Goal: Information Seeking & Learning: Get advice/opinions

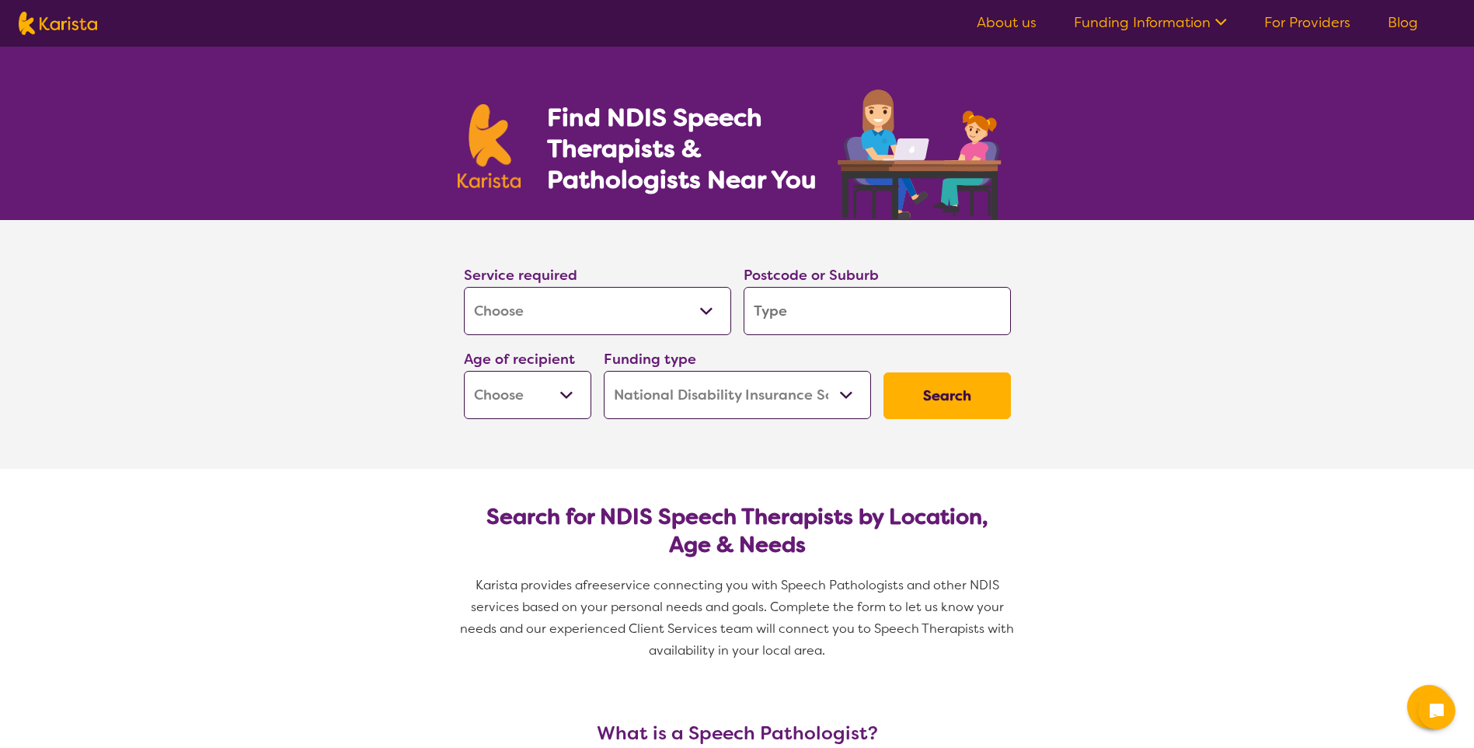
select select "[MEDICAL_DATA]"
select select "NDIS"
select select "[MEDICAL_DATA]"
select select "NDIS"
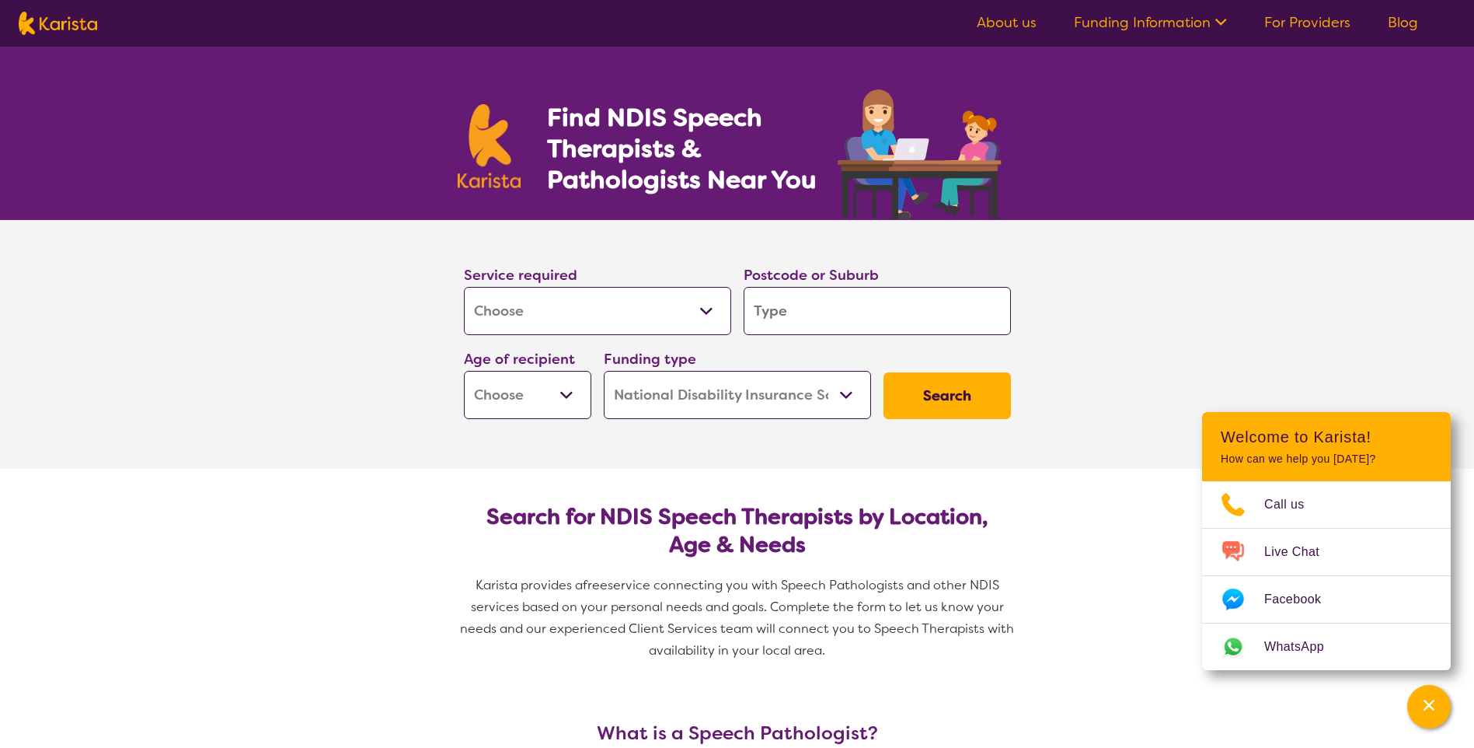
click at [574, 312] on select "Allied Health Assistant Assessment ([MEDICAL_DATA] or [MEDICAL_DATA]) Behaviour…" at bounding box center [597, 311] width 267 height 48
select select "[MEDICAL_DATA]"
click at [464, 287] on select "Allied Health Assistant Assessment ([MEDICAL_DATA] or [MEDICAL_DATA]) Behaviour…" at bounding box center [597, 311] width 267 height 48
select select "[MEDICAL_DATA]"
click at [894, 308] on input "search" at bounding box center [877, 311] width 267 height 48
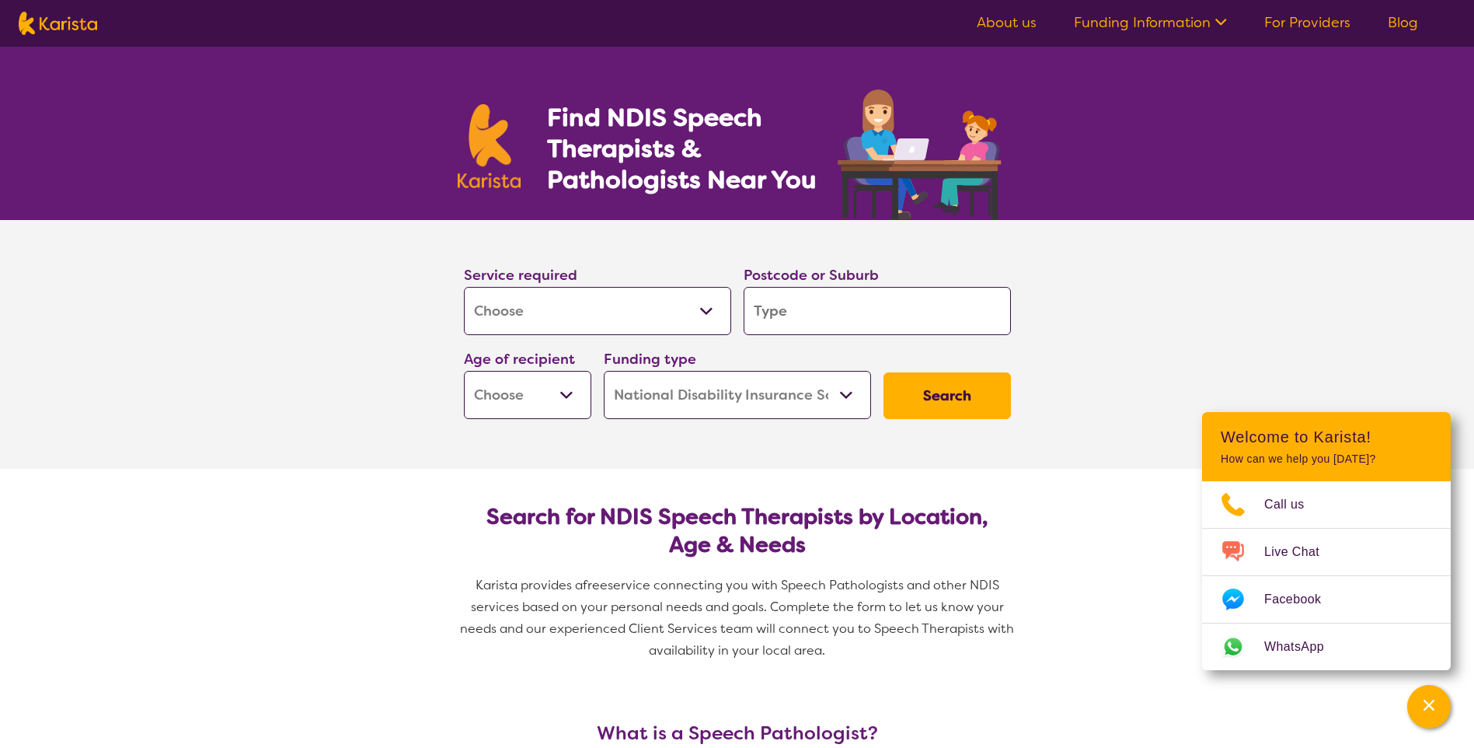
type input "3"
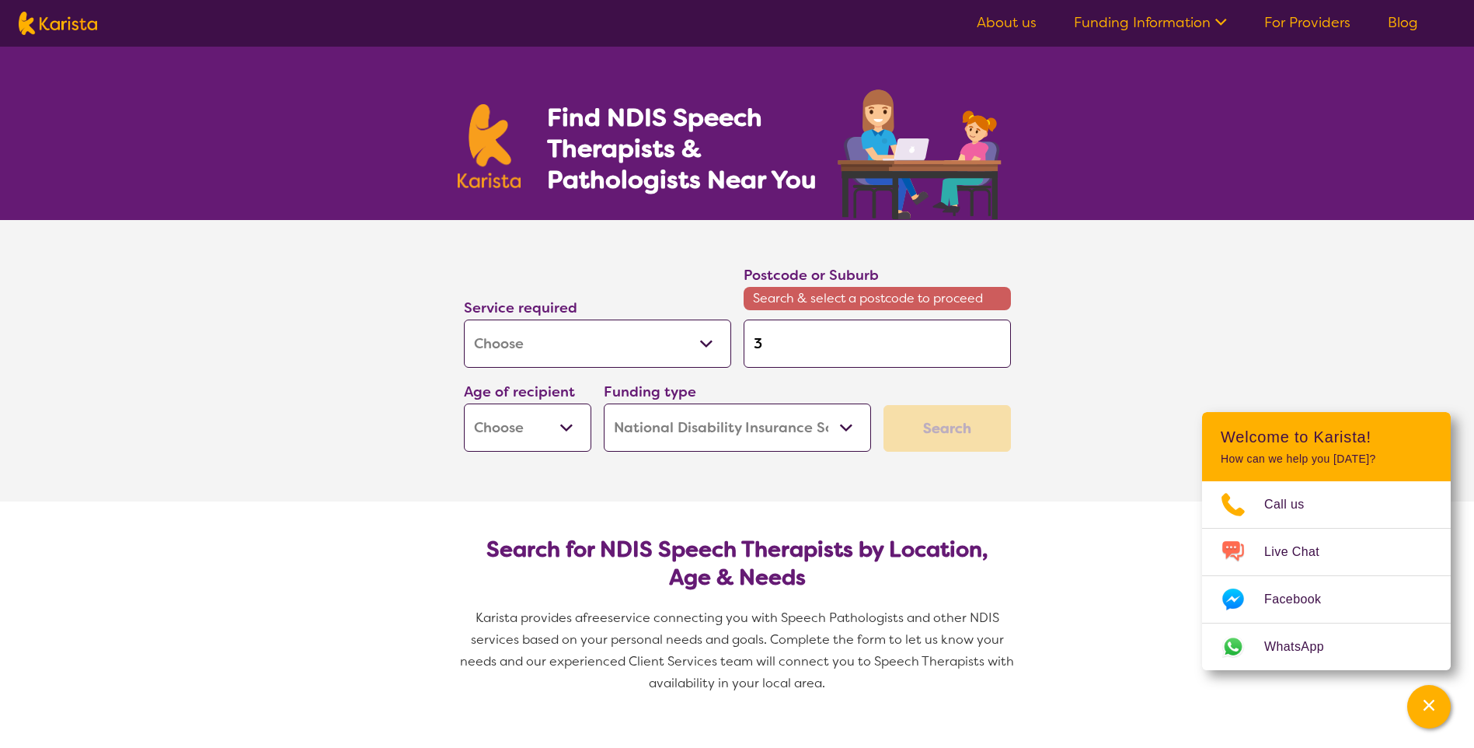
type input "30"
type input "303"
type input "3030"
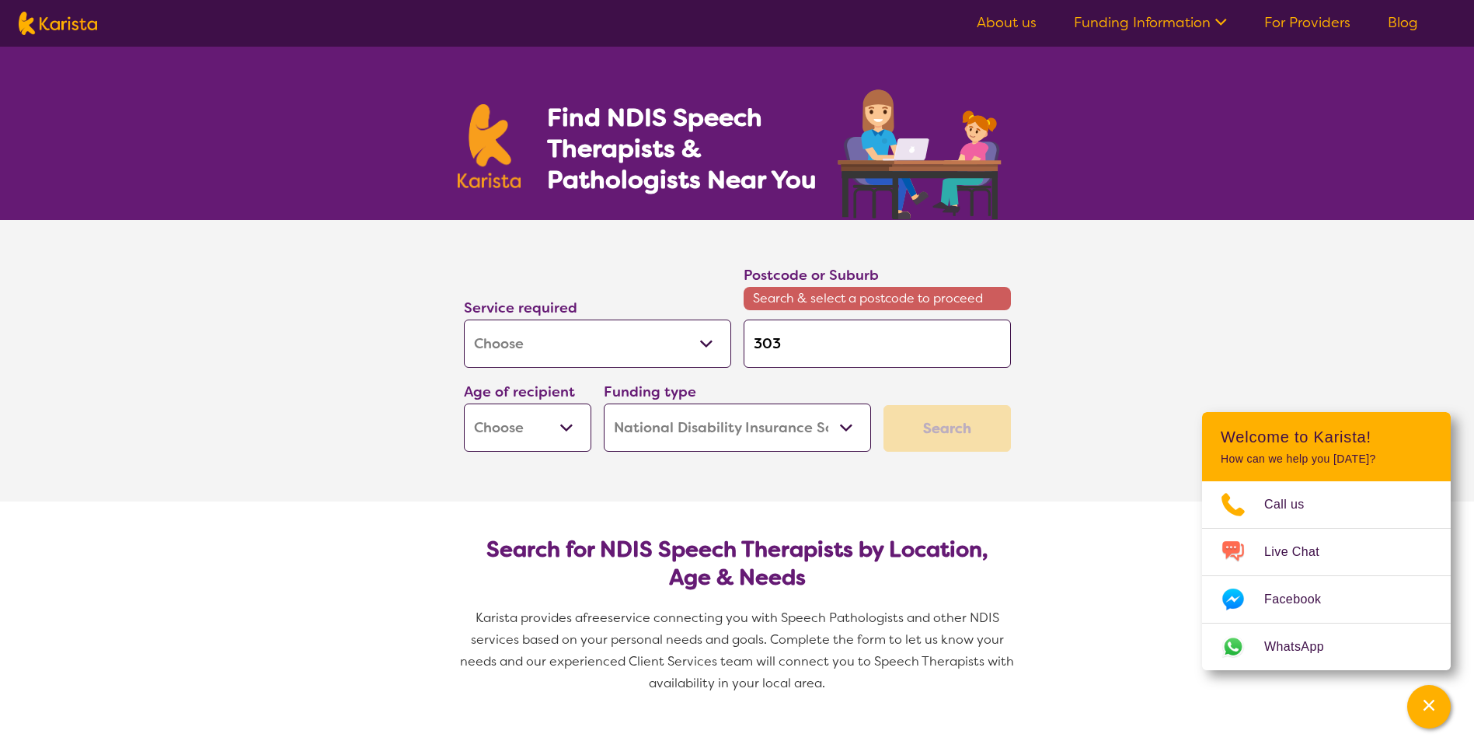
type input "3030"
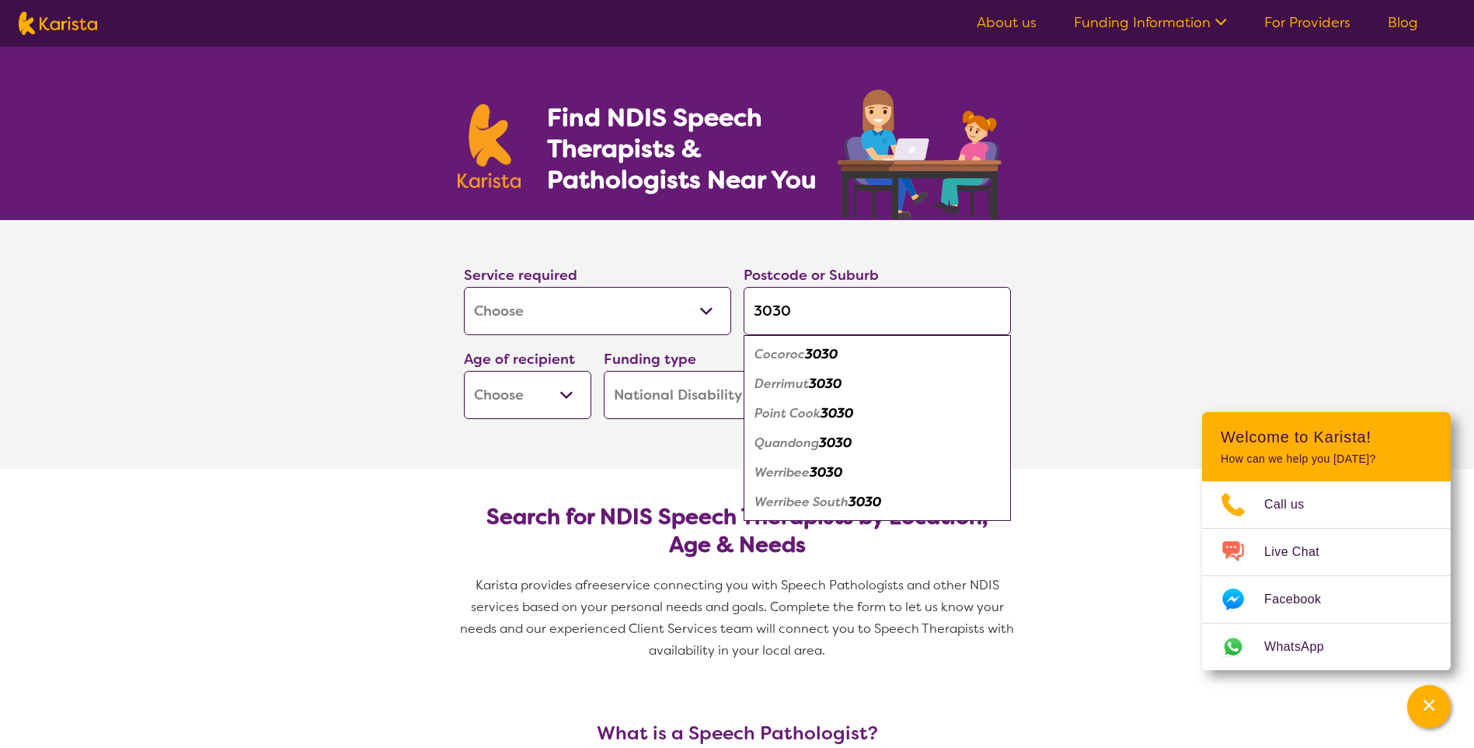
type input "303"
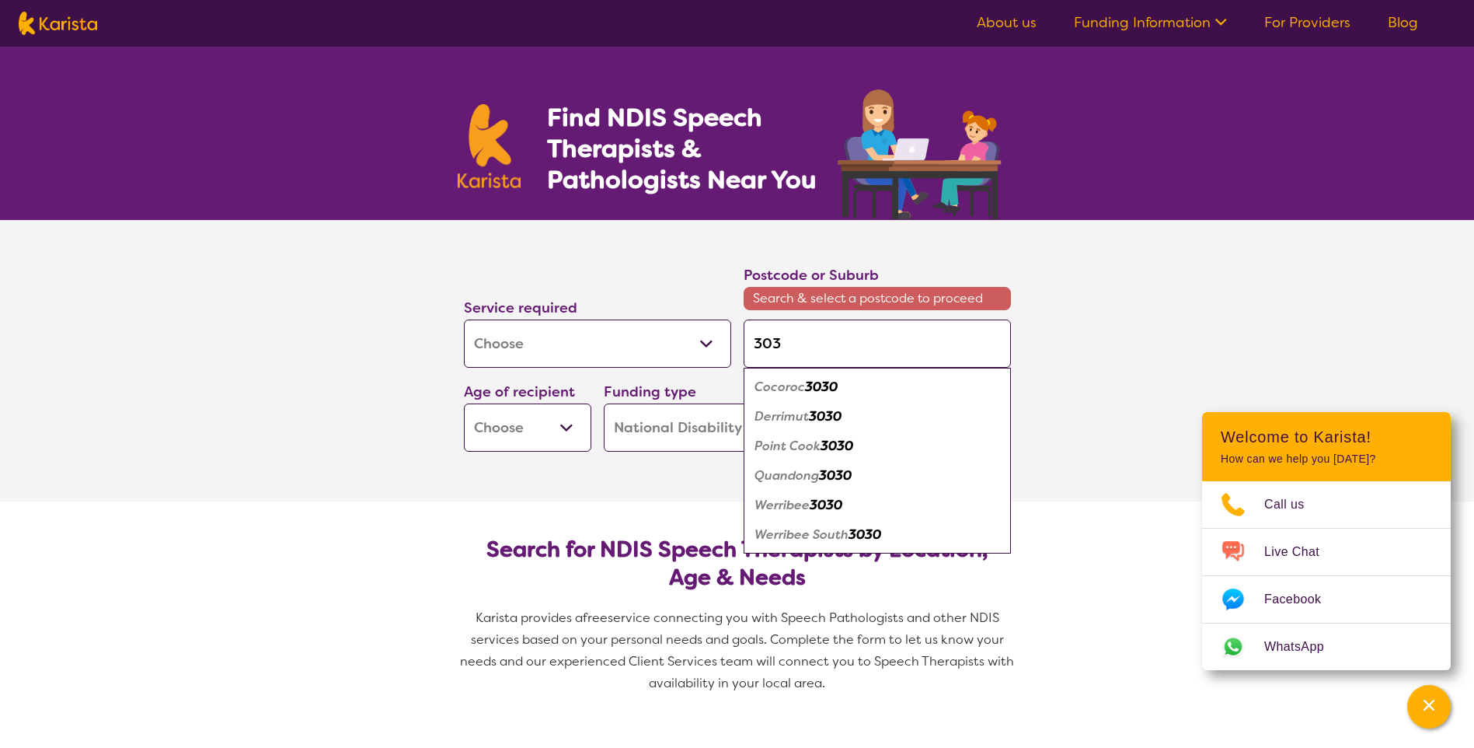
type input "30"
type input "3"
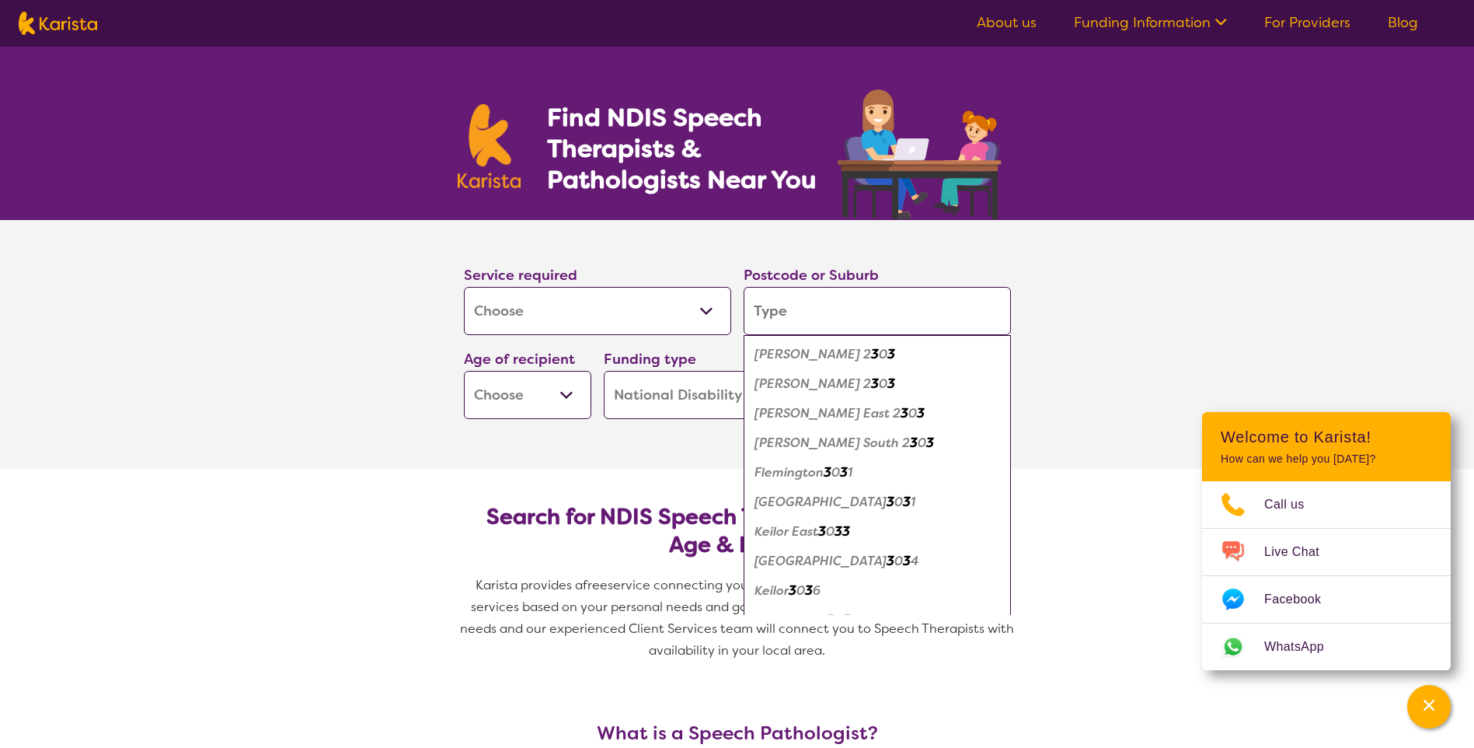
type input "P"
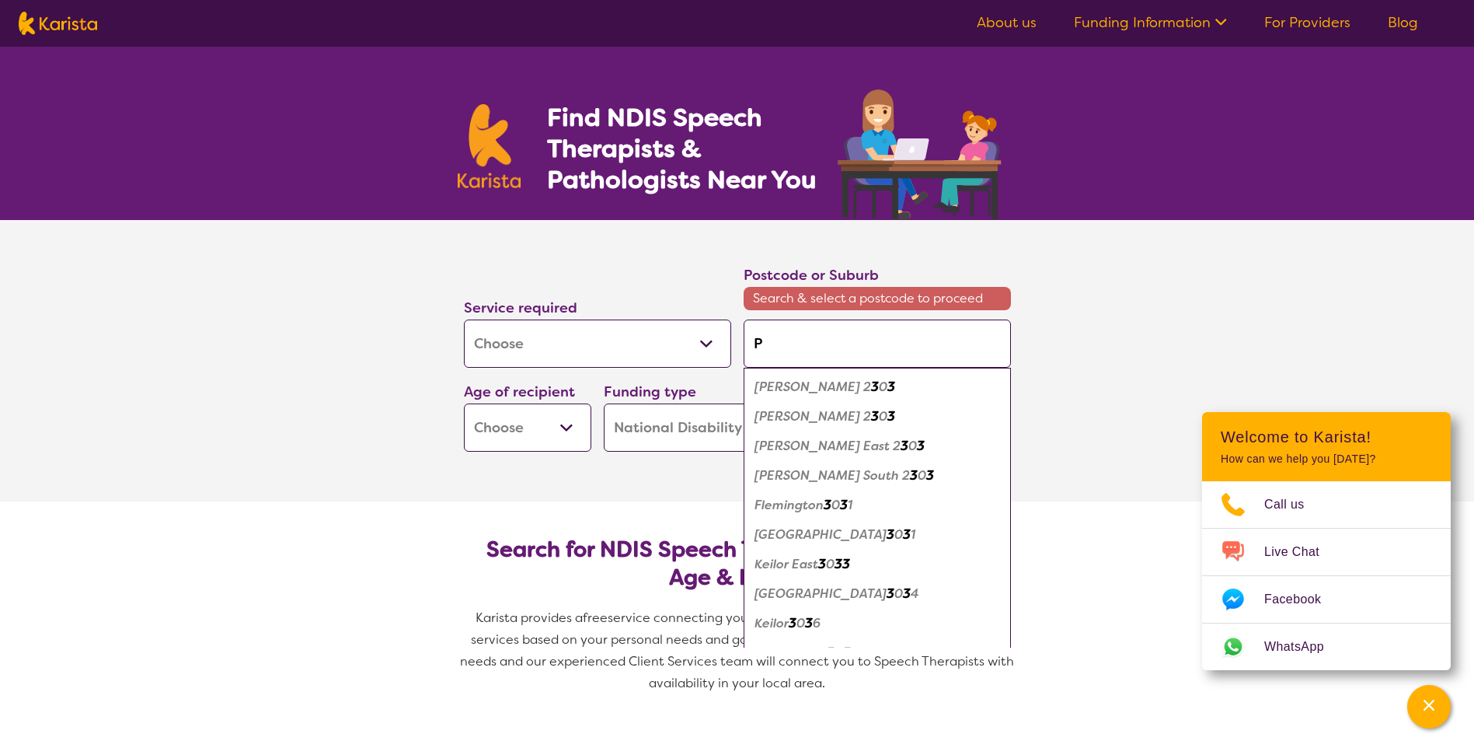
type input "Po"
type input "Poi"
type input "Poin"
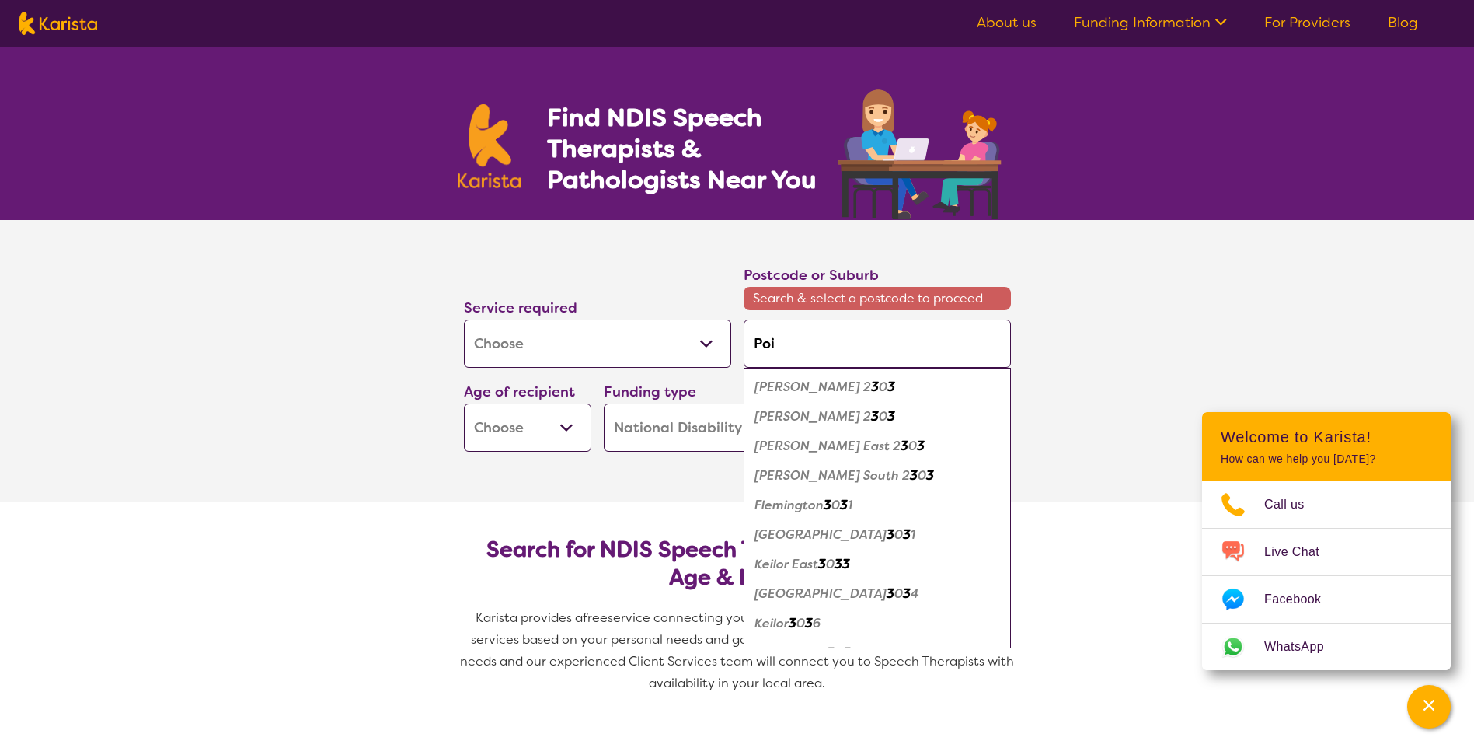
type input "Poin"
type input "Point"
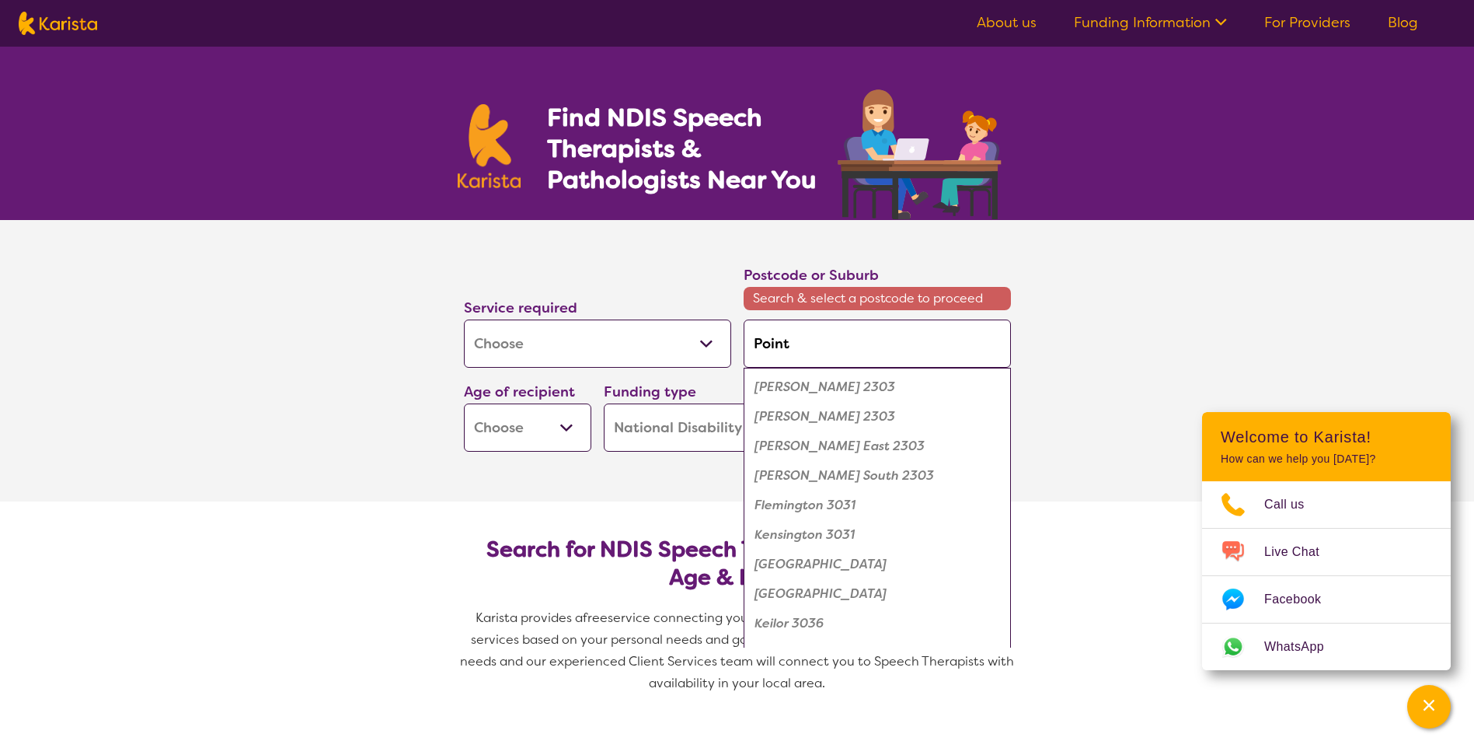
type input "Point C"
type input "Point Co"
type input "Point Coo"
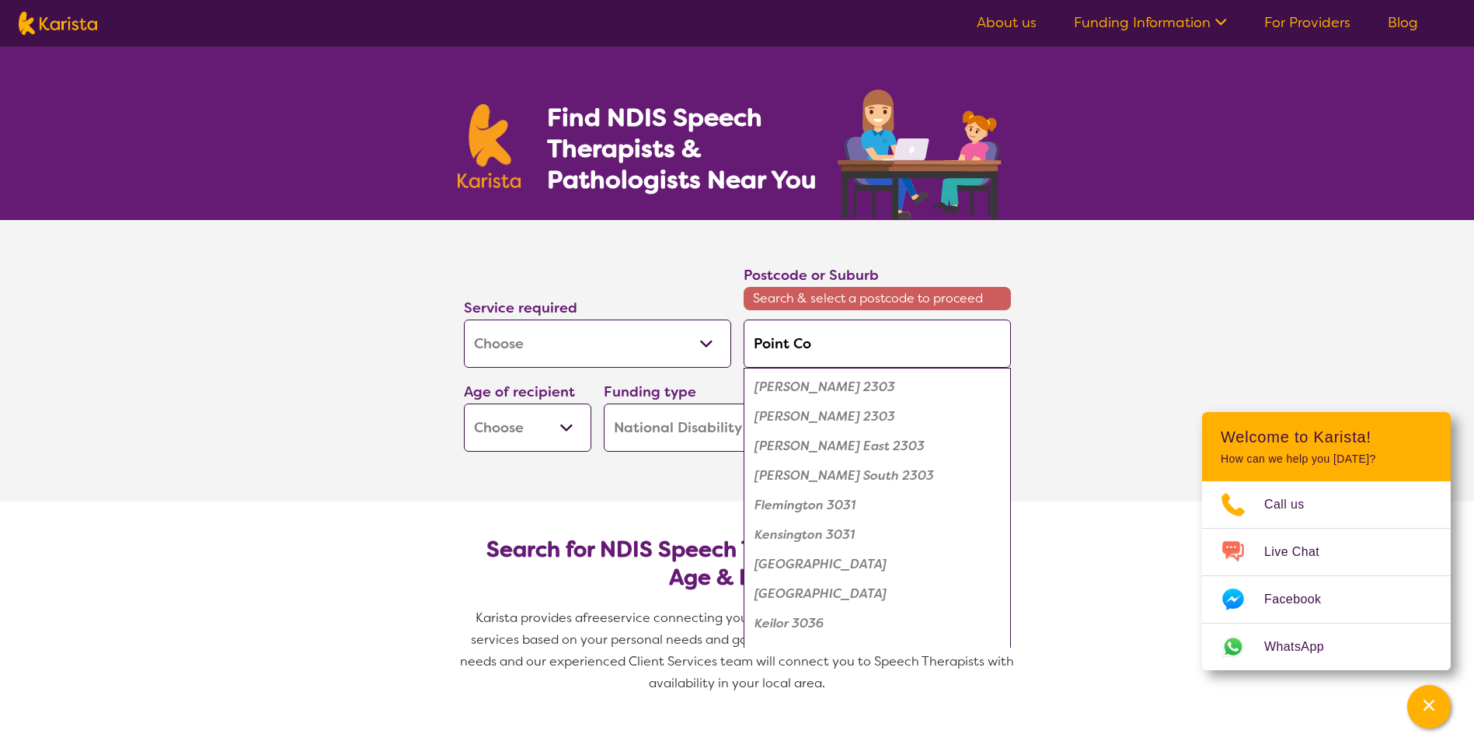
type input "Point Coo"
type input "Point Cook"
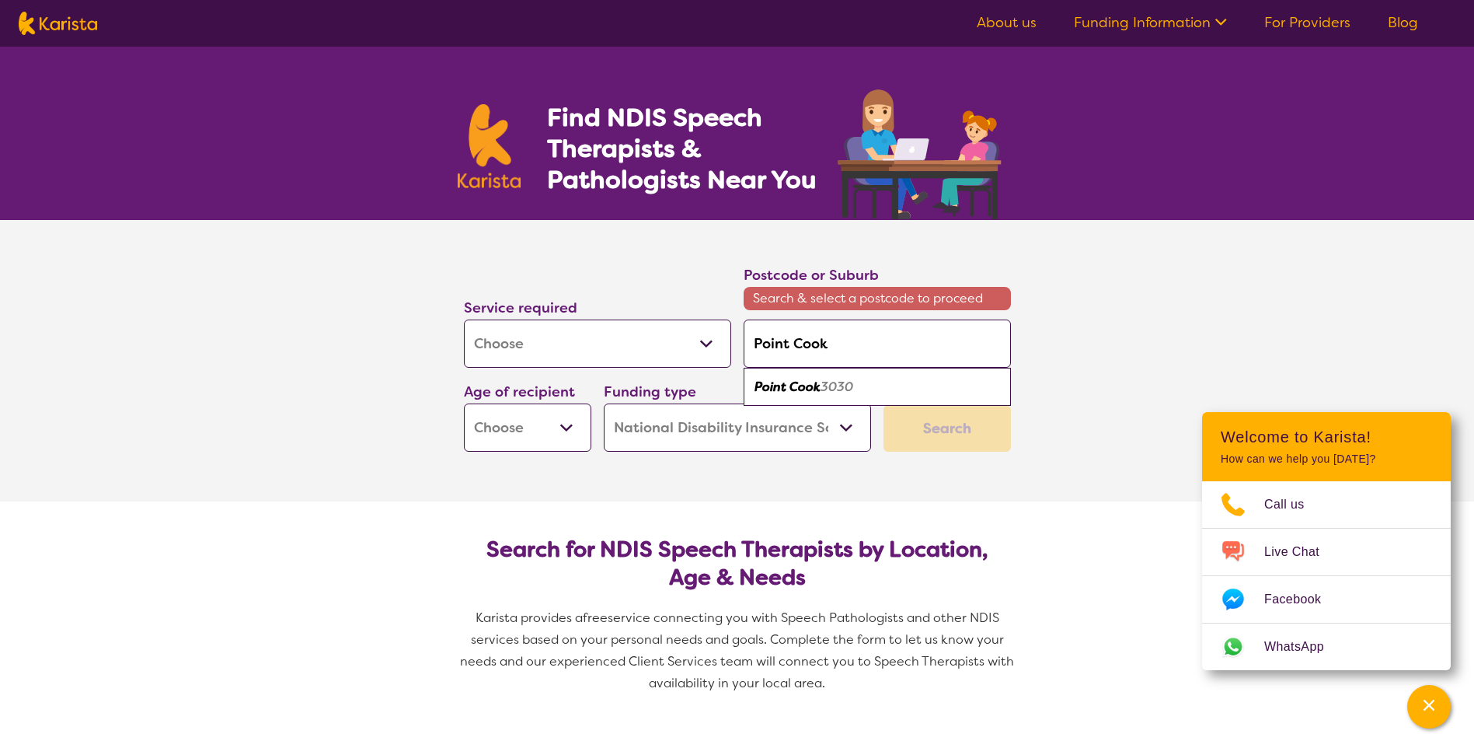
click at [829, 395] on div "Point Cook 3030" at bounding box center [878, 387] width 252 height 30
type input "3030"
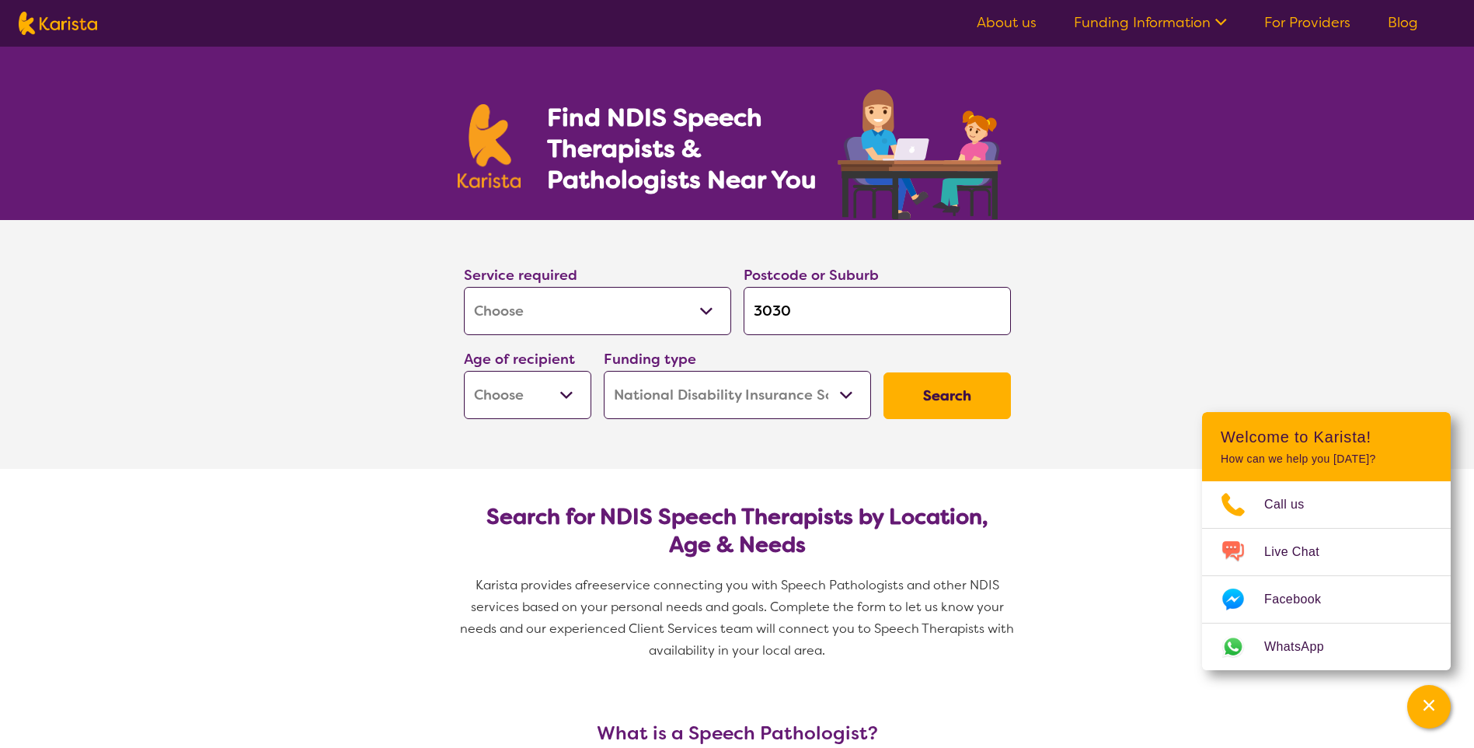
click at [532, 392] on select "Early Childhood - 0 to 9 Child - 10 to 11 Adolescent - 12 to 17 Adult - 18 to 6…" at bounding box center [527, 395] width 127 height 48
select select "CH"
click at [464, 371] on select "Early Childhood - 0 to 9 Child - 10 to 11 Adolescent - 12 to 17 Adult - 18 to 6…" at bounding box center [527, 395] width 127 height 48
select select "CH"
click at [743, 393] on select "Home Care Package (HCP) National Disability Insurance Scheme (NDIS) I don't know" at bounding box center [737, 395] width 267 height 48
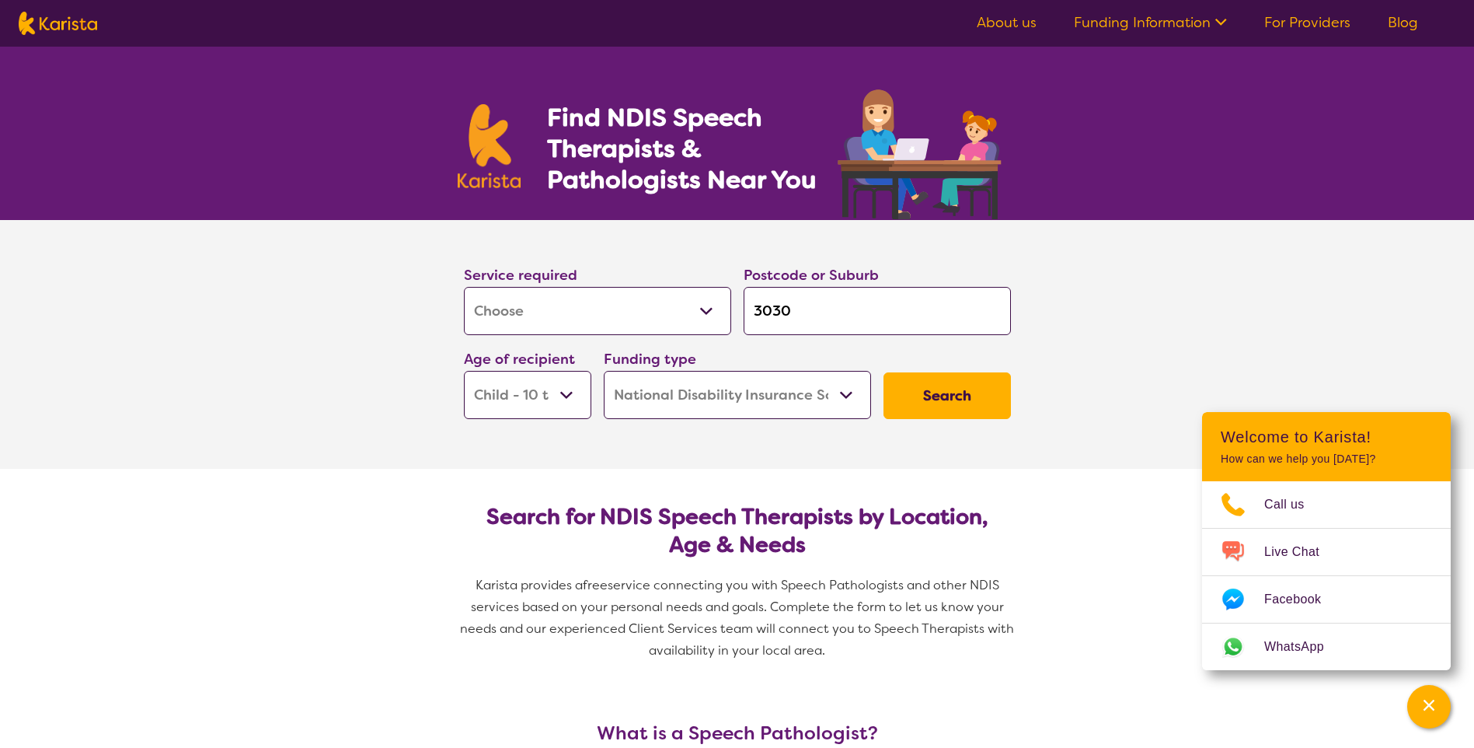
click at [604, 371] on select "Home Care Package (HCP) National Disability Insurance Scheme (NDIS) I don't know" at bounding box center [737, 395] width 267 height 48
click at [961, 389] on button "Search" at bounding box center [947, 395] width 127 height 47
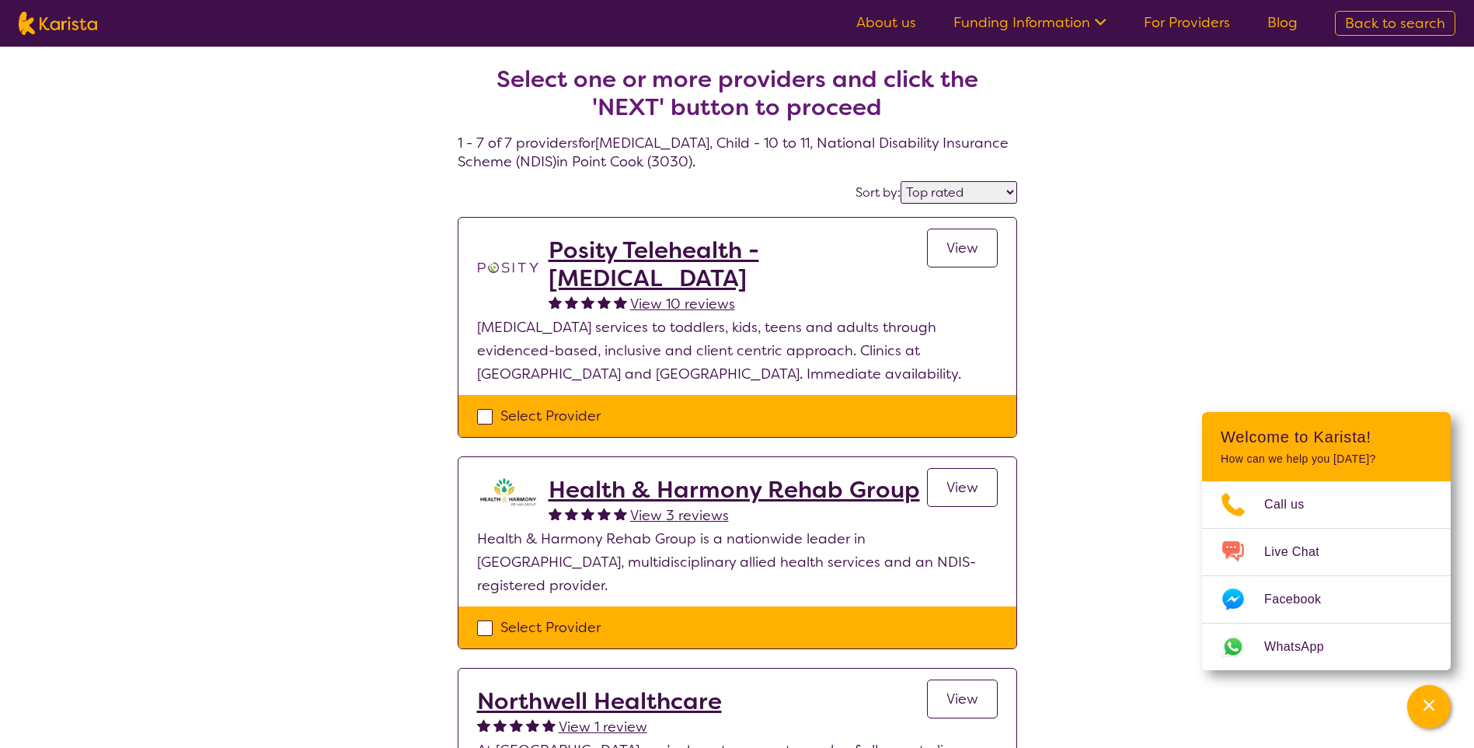
click at [1006, 194] on select "Highly reviewed Top rated" at bounding box center [959, 192] width 117 height 23
select select "highly_reviewed"
click at [902, 181] on select "Highly reviewed Top rated" at bounding box center [959, 192] width 117 height 23
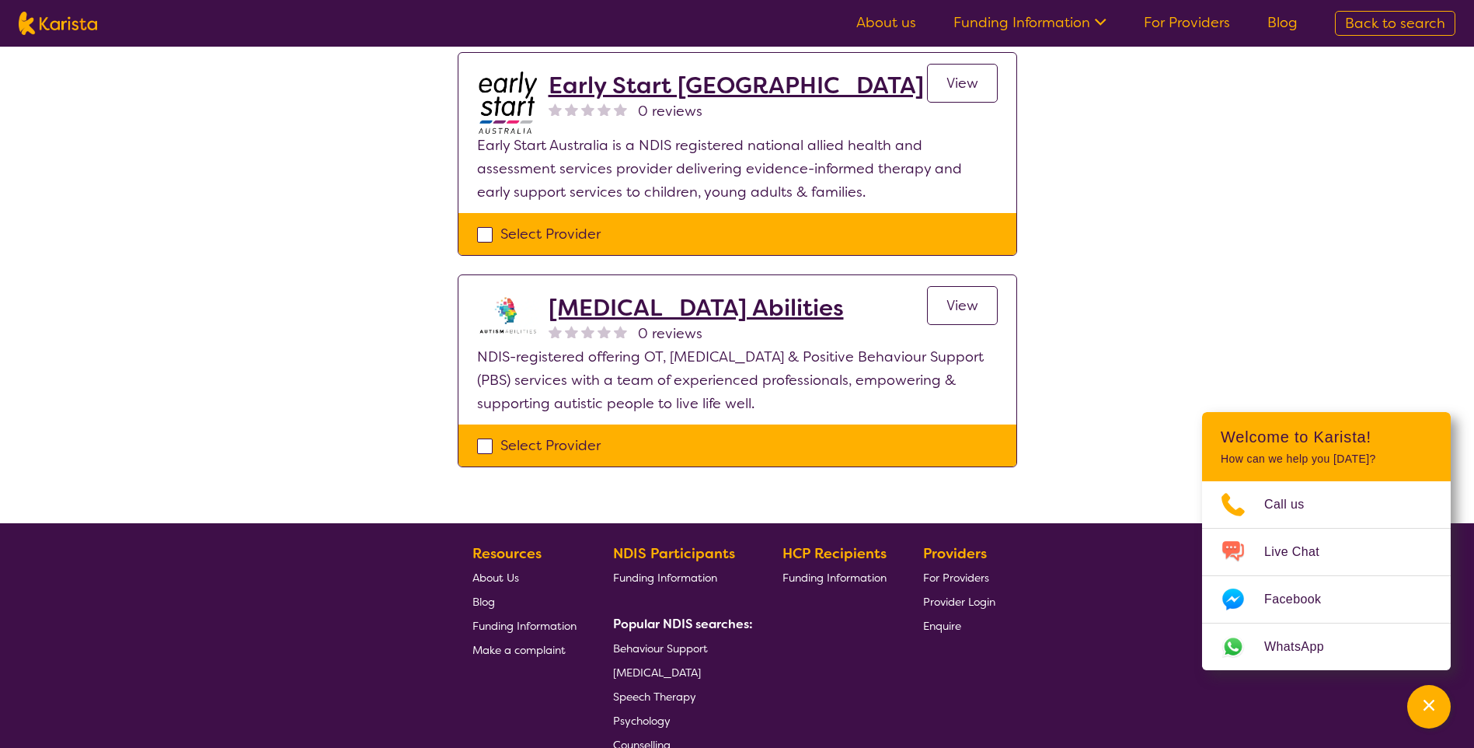
scroll to position [1321, 0]
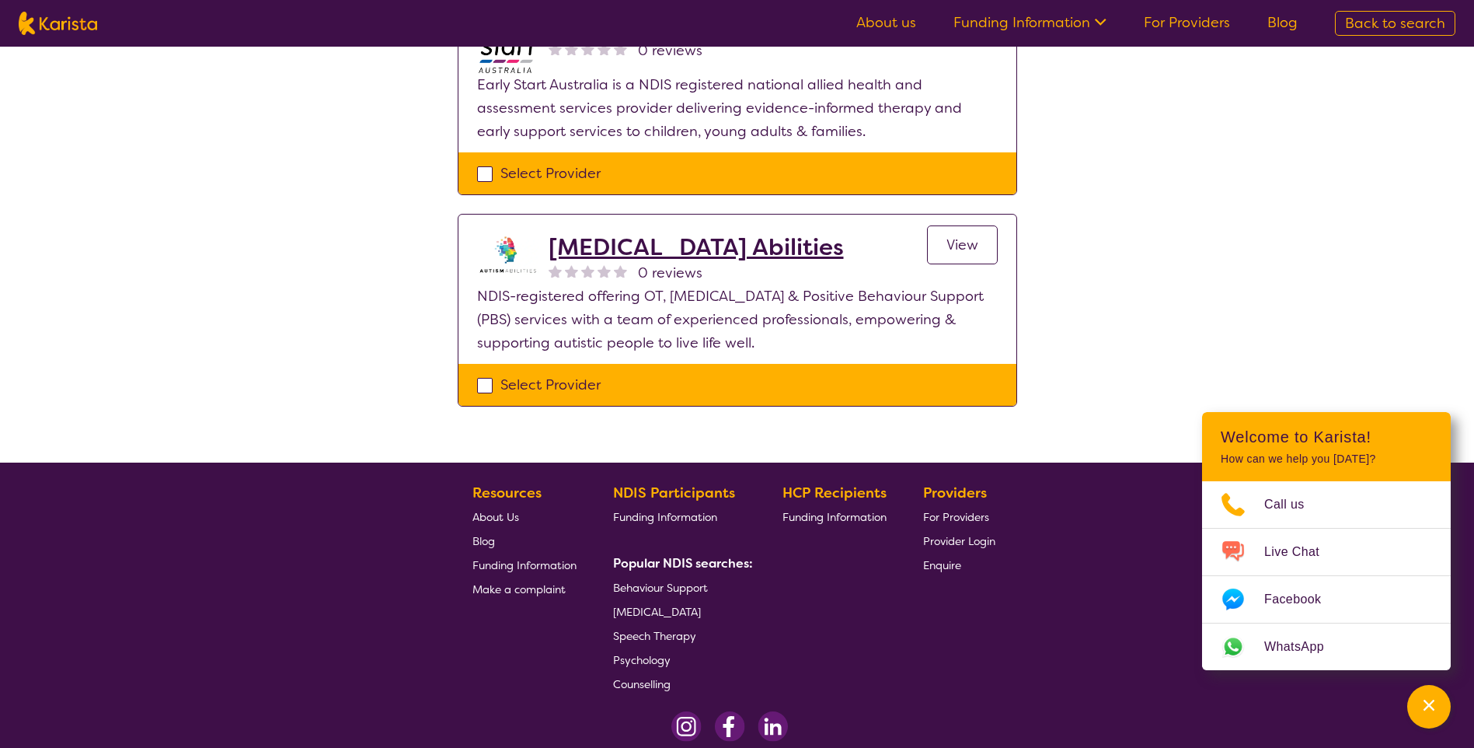
click at [651, 233] on h2 "[MEDICAL_DATA] Abilities" at bounding box center [696, 247] width 295 height 28
